Goal: Find specific page/section

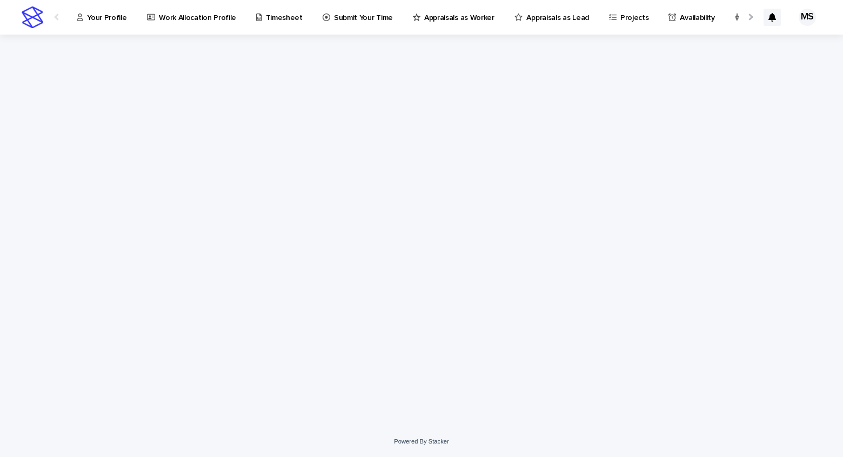
scroll to position [0, 70]
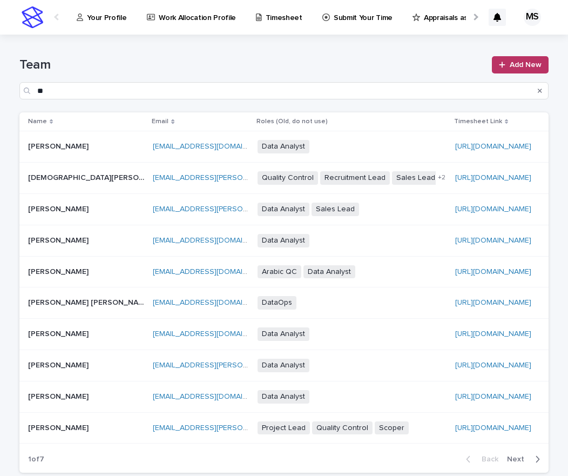
click at [445, 55] on div "Team ** Add New" at bounding box center [283, 74] width 529 height 78
